Goal: Transaction & Acquisition: Purchase product/service

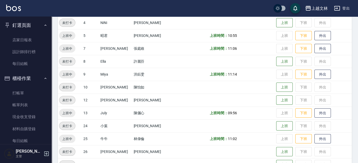
scroll to position [70, 0]
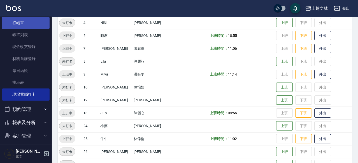
click at [13, 22] on link "打帳單" at bounding box center [25, 23] width 47 height 12
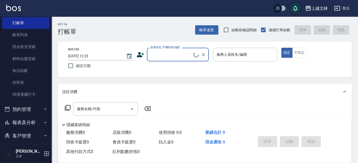
click at [159, 53] on input "顧客姓名/手機號碼/編號" at bounding box center [171, 54] width 44 height 9
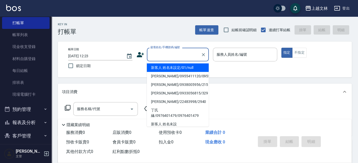
click at [166, 68] on li "新客人 姓名未設定/01/null" at bounding box center [178, 67] width 62 height 9
type input "新客人 姓名未設定/01/null"
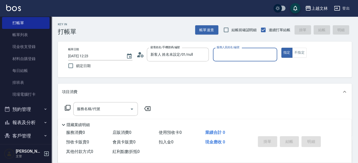
click at [247, 59] on div "服務人員姓名/編號" at bounding box center [245, 55] width 64 height 14
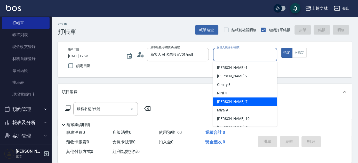
click at [238, 104] on div "Tiffany -7" at bounding box center [245, 102] width 64 height 9
type input "Tiffany-7"
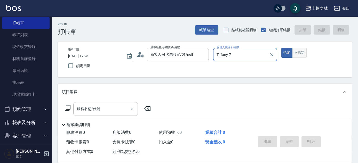
click at [298, 53] on button "不指定" at bounding box center [299, 53] width 14 height 10
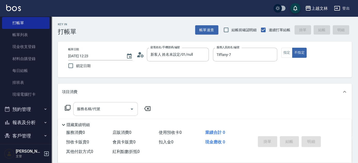
click at [114, 109] on input "服務名稱/代號" at bounding box center [102, 108] width 52 height 9
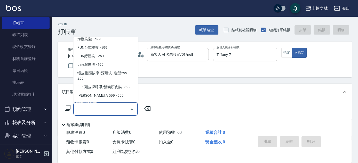
scroll to position [114, 0]
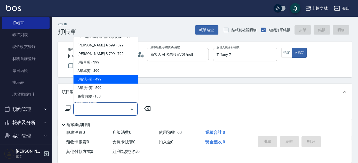
click at [122, 80] on span "B級洗+剪 - 499" at bounding box center [105, 79] width 64 height 9
type input "B級洗+剪(203)"
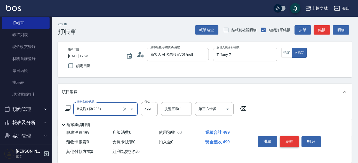
click at [286, 141] on button "結帳" at bounding box center [289, 141] width 19 height 11
